Goal: Check status: Check status

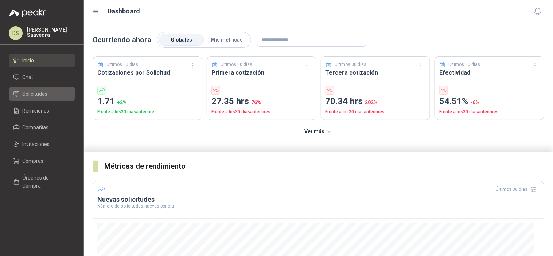
click at [34, 93] on span "Solicitudes" at bounding box center [35, 94] width 25 height 8
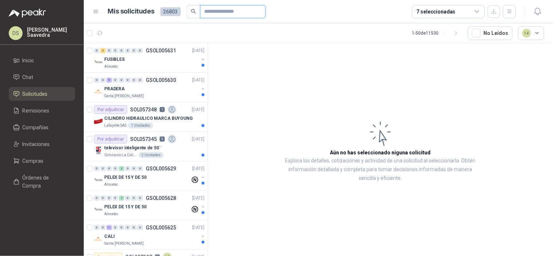
click at [227, 9] on input "text" at bounding box center [229, 11] width 51 height 12
paste input "*********"
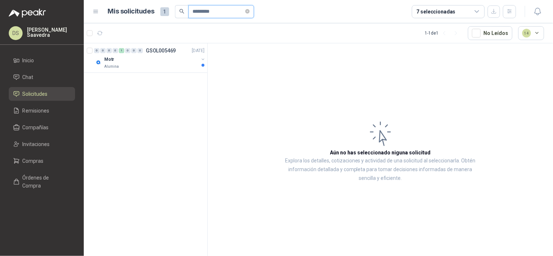
type input "*********"
click at [176, 56] on div "Motr" at bounding box center [151, 59] width 94 height 9
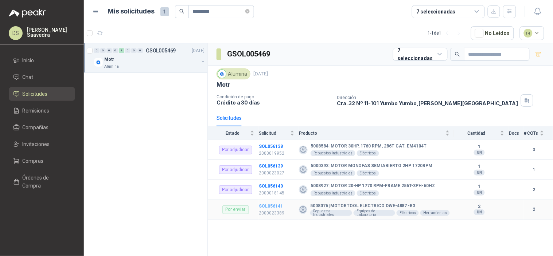
click at [271, 209] on b "SOL056141" at bounding box center [271, 206] width 24 height 5
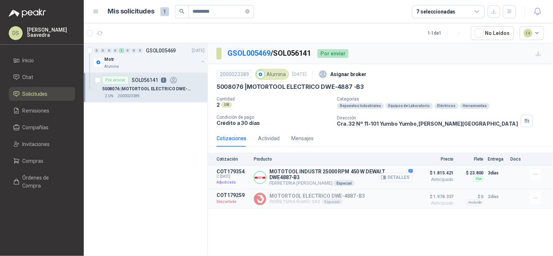
click at [403, 177] on button "Detalles" at bounding box center [395, 178] width 34 height 10
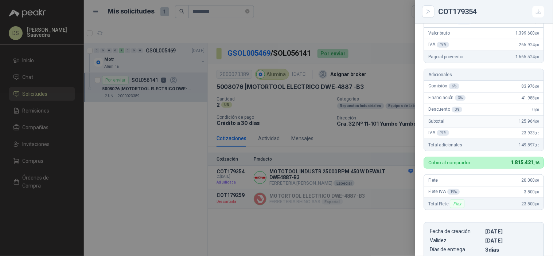
scroll to position [125, 0]
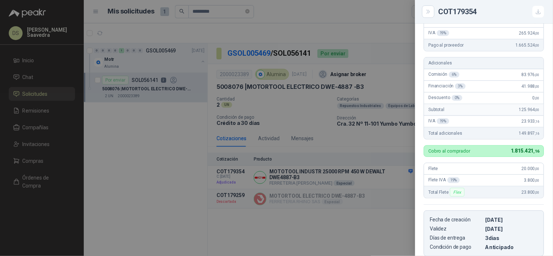
drag, startPoint x: 50, startPoint y: 133, endPoint x: 49, endPoint y: 138, distance: 5.2
click at [50, 133] on div at bounding box center [276, 128] width 553 height 256
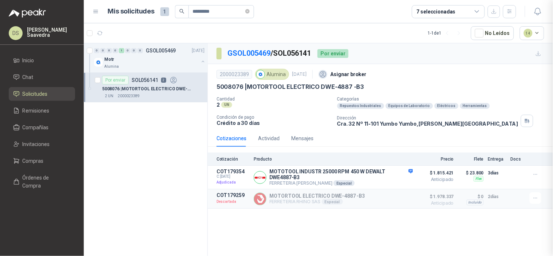
click at [43, 170] on ul "Inicio Chat Solicitudes Remisiones Compañías Invitaciones Compras Órdenes de Co…" at bounding box center [42, 125] width 84 height 142
